Goal: Information Seeking & Learning: Learn about a topic

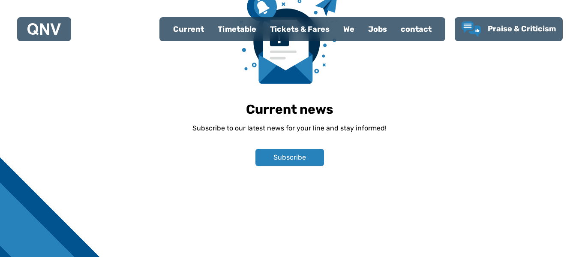
scroll to position [729, 0]
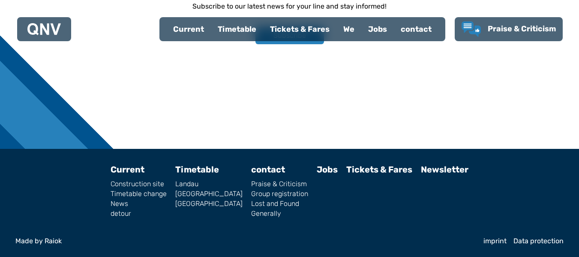
click at [207, 175] on font "Timetable" at bounding box center [197, 169] width 44 height 10
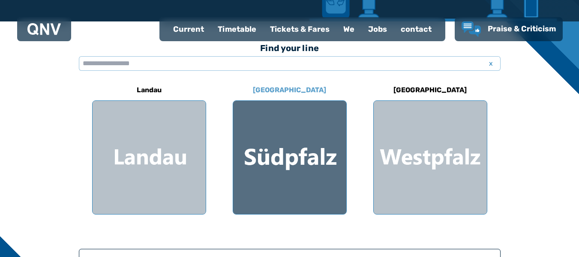
scroll to position [172, 0]
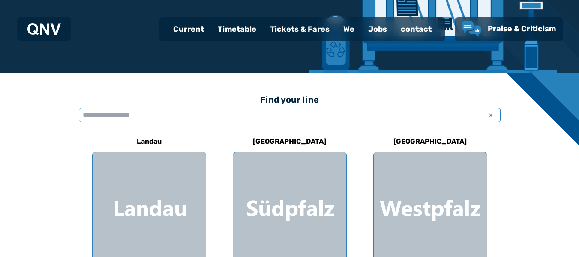
click at [201, 117] on input "text" at bounding box center [290, 115] width 422 height 15
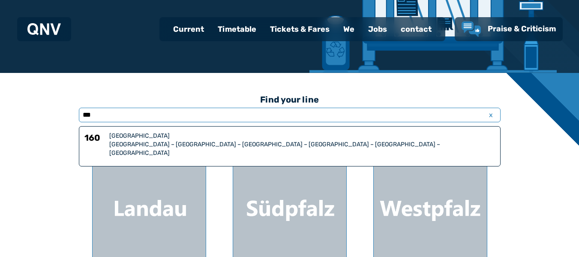
type input "***"
click at [18, 132] on div "Find your line *** x 160 [GEOGRAPHIC_DATA] [GEOGRAPHIC_DATA] – [GEOGRAPHIC_DATA…" at bounding box center [289, 237] width 579 height 328
click at [547, 140] on div "Find your line *** x 160 [GEOGRAPHIC_DATA] [GEOGRAPHIC_DATA] – [GEOGRAPHIC_DATA…" at bounding box center [289, 237] width 579 height 328
click at [128, 139] on font "[GEOGRAPHIC_DATA]" at bounding box center [139, 135] width 60 height 7
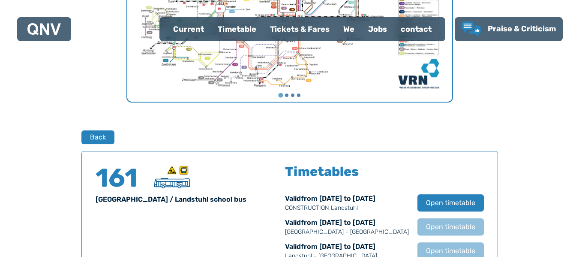
scroll to position [522, 0]
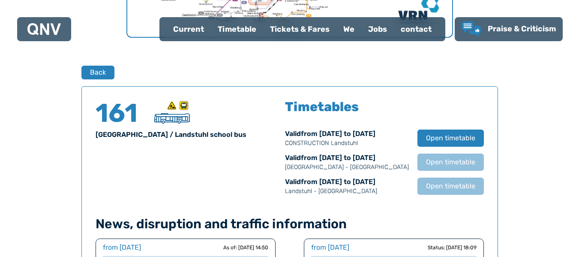
click at [180, 119] on img at bounding box center [172, 118] width 36 height 10
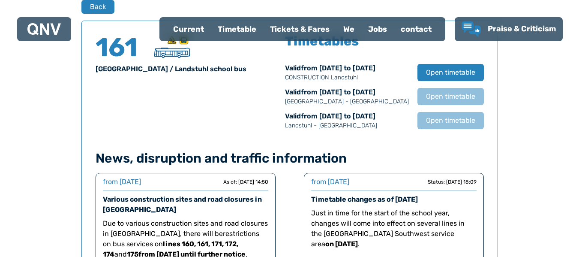
scroll to position [565, 0]
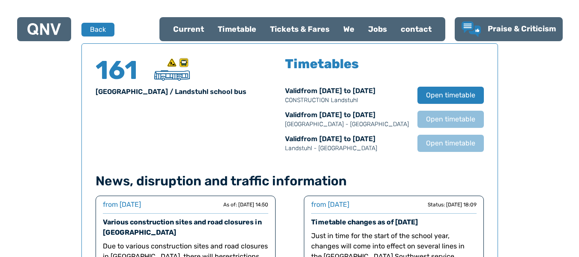
click at [199, 28] on font "Current" at bounding box center [188, 28] width 31 height 9
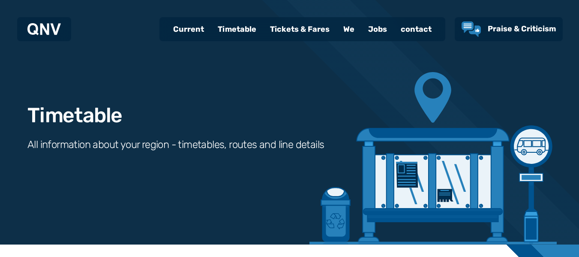
select select "*"
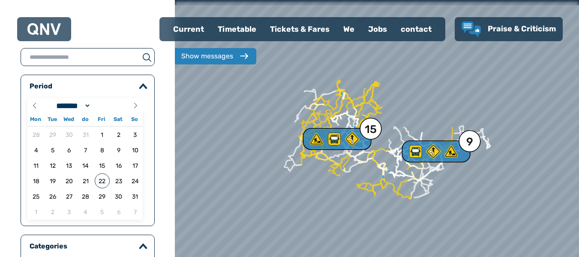
click at [82, 57] on input "text" at bounding box center [80, 57] width 118 height 12
click at [115, 179] on font "23" at bounding box center [118, 181] width 7 height 7
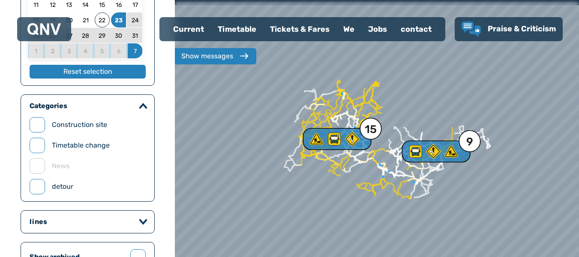
scroll to position [214, 0]
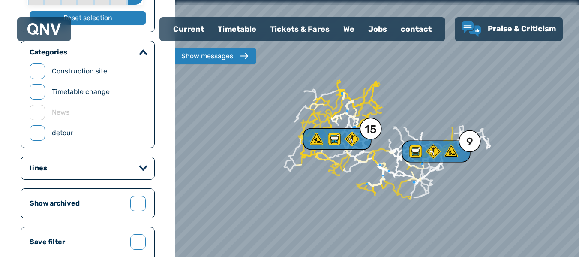
click at [144, 164] on div at bounding box center [143, 167] width 9 height 10
click at [139, 165] on div at bounding box center [143, 167] width 9 height 10
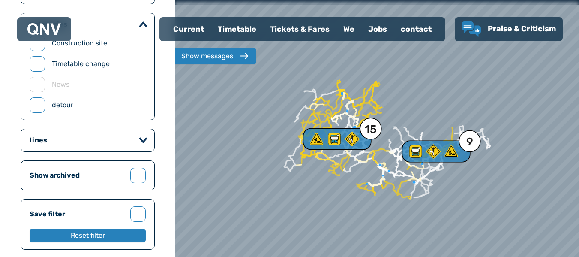
scroll to position [257, 0]
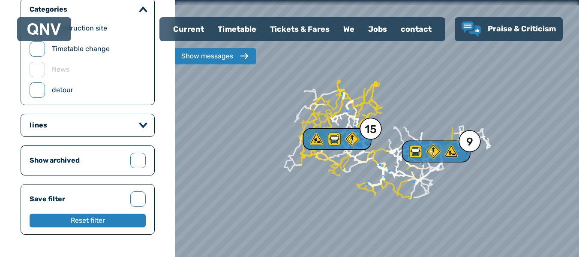
click at [144, 124] on icon "button" at bounding box center [143, 125] width 9 height 6
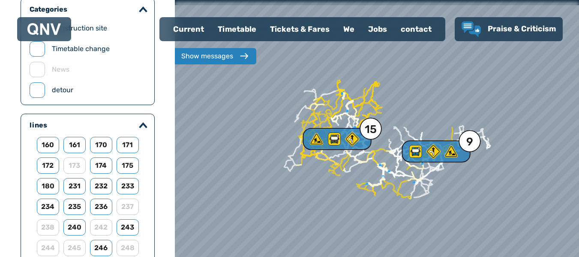
drag, startPoint x: 144, startPoint y: 124, endPoint x: 132, endPoint y: 124, distance: 12.4
click at [144, 124] on icon "button" at bounding box center [143, 124] width 6 height 3
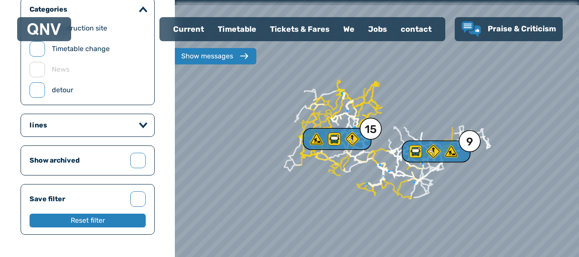
click at [144, 124] on icon "button" at bounding box center [143, 125] width 9 height 6
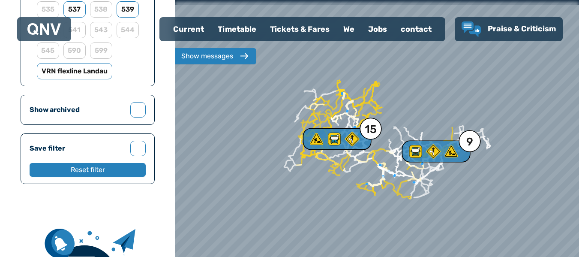
scroll to position [643, 0]
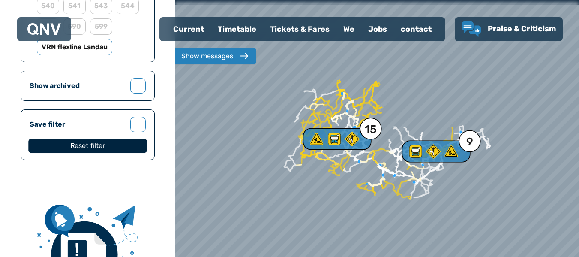
click at [103, 149] on font "Reset filter" at bounding box center [87, 145] width 35 height 8
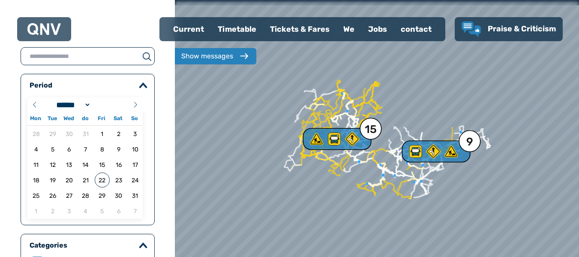
scroll to position [0, 0]
click at [83, 59] on input "text" at bounding box center [80, 57] width 118 height 12
click at [118, 181] on font "23" at bounding box center [118, 181] width 7 height 7
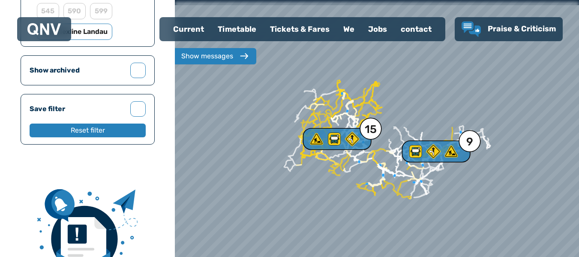
scroll to position [729, 0]
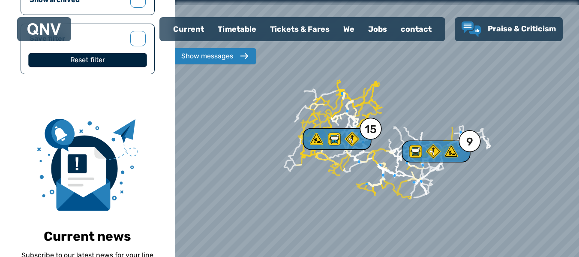
click at [106, 61] on button "Reset filter" at bounding box center [87, 60] width 118 height 14
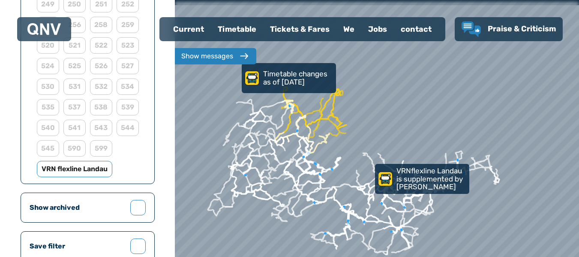
scroll to position [580, 0]
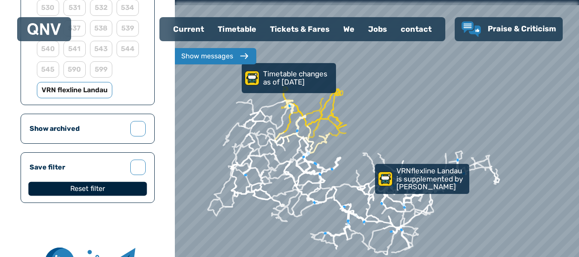
click at [95, 190] on font "Reset filter" at bounding box center [87, 188] width 35 height 8
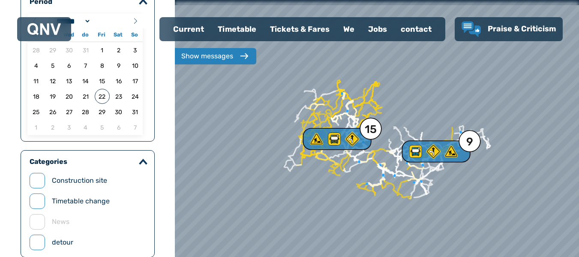
scroll to position [0, 0]
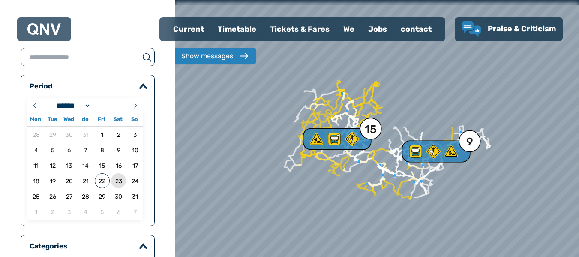
click at [122, 183] on font "23" at bounding box center [118, 181] width 7 height 7
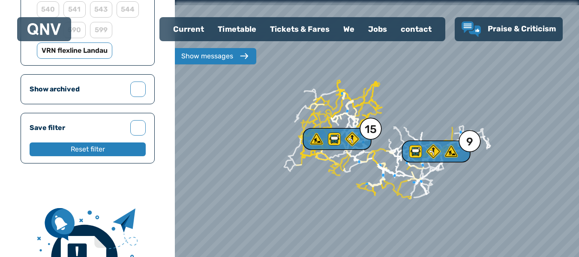
scroll to position [643, 0]
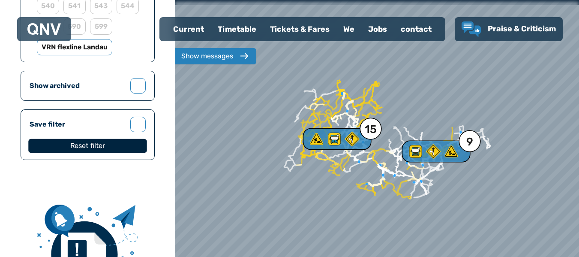
click at [99, 144] on font "Reset filter" at bounding box center [87, 145] width 35 height 8
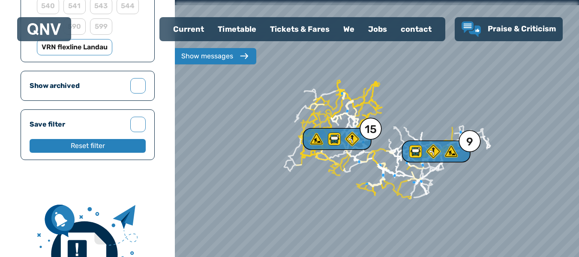
scroll to position [623, 0]
